Goal: Check status: Check status

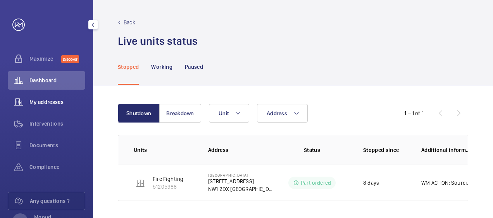
click at [63, 97] on div "My addresses" at bounding box center [46, 102] width 77 height 19
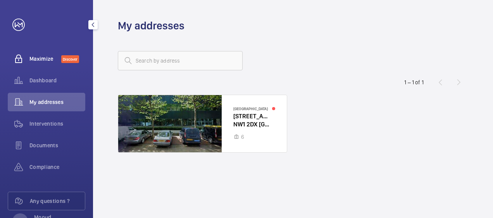
click at [36, 57] on span "Maximize" at bounding box center [45, 59] width 32 height 8
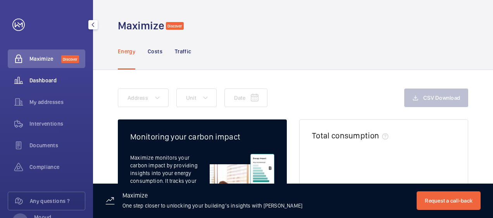
click at [40, 83] on span "Dashboard" at bounding box center [57, 81] width 56 height 8
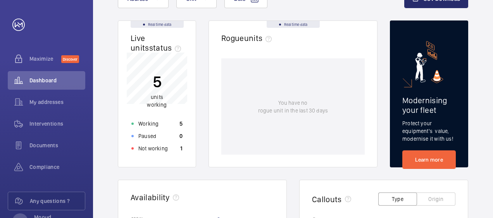
scroll to position [64, 0]
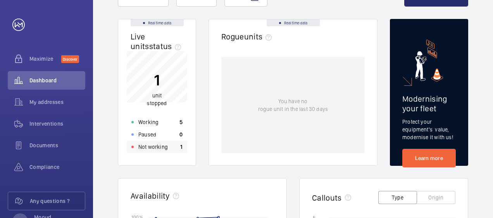
click at [166, 150] on p "Not working" at bounding box center [152, 147] width 29 height 8
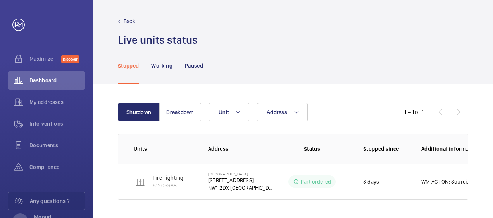
scroll to position [1, 0]
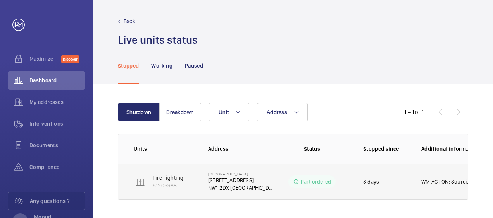
click at [317, 182] on p "Part ordered" at bounding box center [316, 182] width 30 height 8
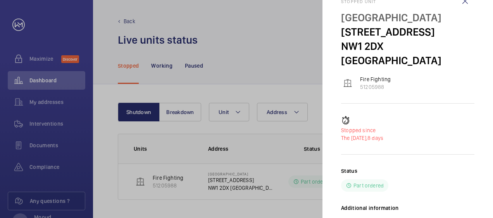
scroll to position [0, 0]
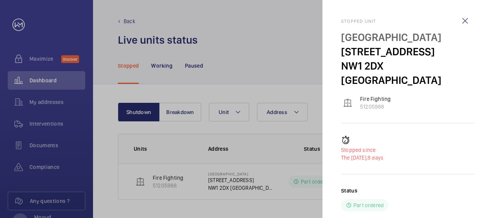
click at [474, 21] on mat-sidenav "Stopped unit [GEOGRAPHIC_DATA] [STREET_ADDRESS] Fire Fighting 51205988 Stopped …" at bounding box center [407, 109] width 170 height 218
click at [463, 19] on wm-front-icon-button at bounding box center [465, 21] width 19 height 19
